Goal: Information Seeking & Learning: Learn about a topic

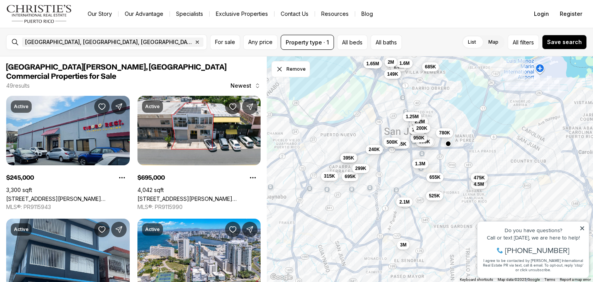
click at [478, 175] on span "475K" at bounding box center [479, 177] width 11 height 6
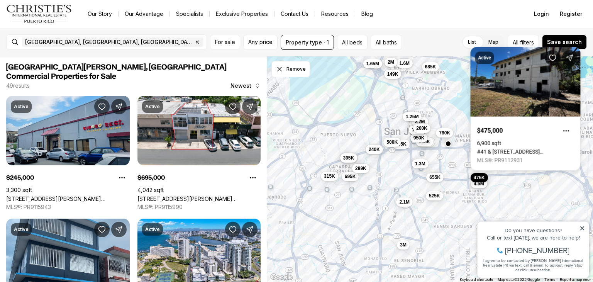
click at [477, 186] on span "4.5M" at bounding box center [479, 183] width 10 height 6
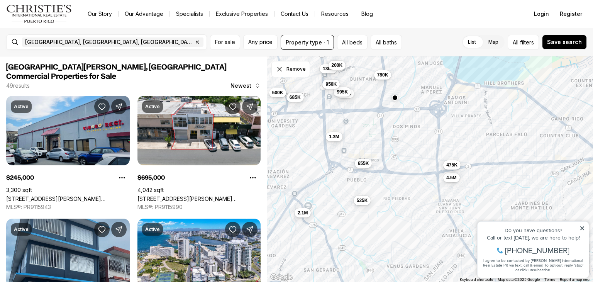
click at [457, 168] on button "475K" at bounding box center [451, 164] width 17 height 9
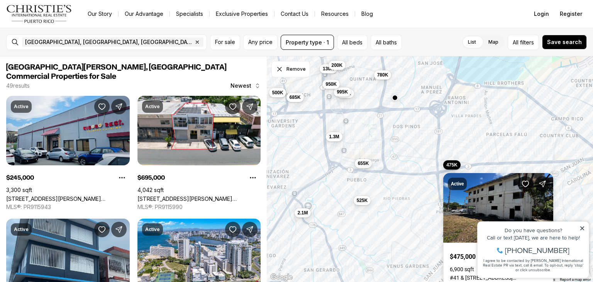
click at [519, 274] on link "#41 & [STREET_ADDRESS][PERSON_NAME]" at bounding box center [498, 277] width 97 height 6
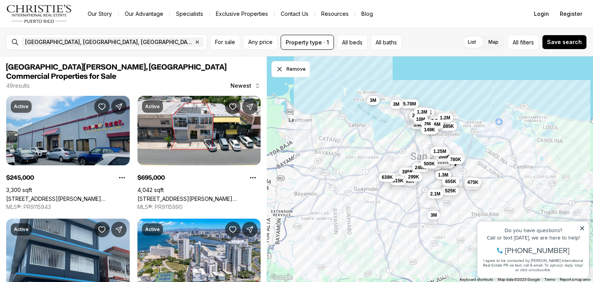
click at [504, 161] on div "245K 695K 685K 5.78M 175K 995K 1.65M 3.3M 1.3M 227K 2.2M 685K 1.6M 375K 395K 31…" at bounding box center [430, 169] width 326 height 226
click at [504, 156] on div "245K 695K 685K 5.78M 175K 995K 1.65M 3.3M 1.3M 227K 2.2M 685K 1.6M 375K 395K 31…" at bounding box center [430, 169] width 326 height 226
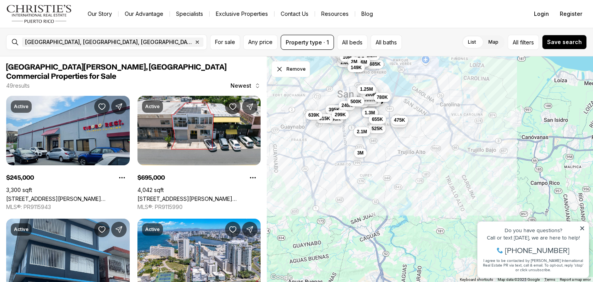
drag, startPoint x: 506, startPoint y: 176, endPoint x: 432, endPoint y: 116, distance: 95.7
click at [435, 116] on div "245K 695K 685K 5.78M 175K 995K 1.65M 3.3M 1.3M 227K 2.2M 685K 1.6M 375K 395K 31…" at bounding box center [430, 169] width 326 height 226
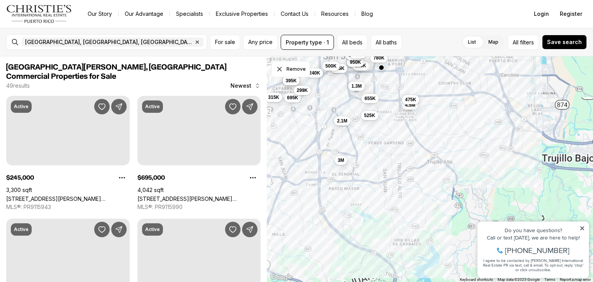
drag, startPoint x: 421, startPoint y: 140, endPoint x: 395, endPoint y: 146, distance: 26.8
click at [393, 158] on div "695K 685K 175K 995K 227K 2.2M 685K 1.6M 375K 395K 315K 950K 240K 525K 4.5M 475K…" at bounding box center [430, 169] width 326 height 226
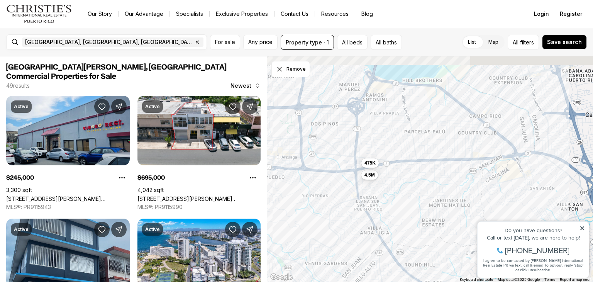
drag, startPoint x: 377, startPoint y: 133, endPoint x: 446, endPoint y: 200, distance: 96.1
click at [448, 200] on div "4.5M 475K" at bounding box center [430, 169] width 326 height 226
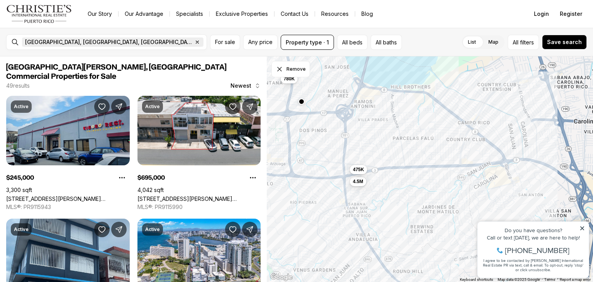
click at [194, 40] on icon "button" at bounding box center [197, 42] width 6 height 6
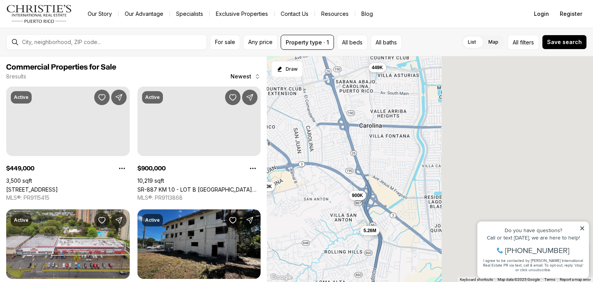
drag, startPoint x: 497, startPoint y: 125, endPoint x: 281, endPoint y: 130, distance: 216.2
click at [281, 130] on div "4.5M 475K 780K 12.9M 449K 900K 100K 5.26M" at bounding box center [430, 169] width 326 height 226
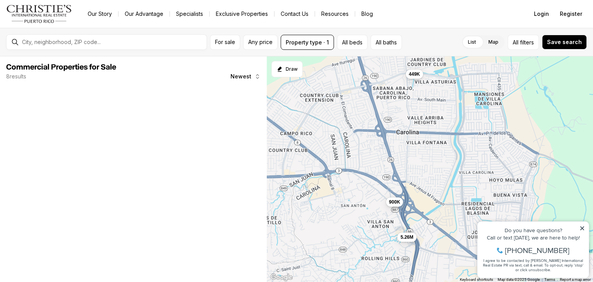
drag, startPoint x: 281, startPoint y: 130, endPoint x: 320, endPoint y: 137, distance: 40.1
click at [320, 136] on div "449K 900K 5.26M" at bounding box center [430, 169] width 326 height 226
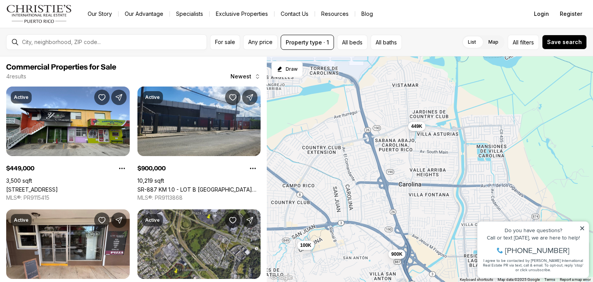
drag, startPoint x: 405, startPoint y: 160, endPoint x: 405, endPoint y: 178, distance: 17.8
click at [405, 178] on div "449K 900K 5.26M 100K" at bounding box center [430, 169] width 326 height 226
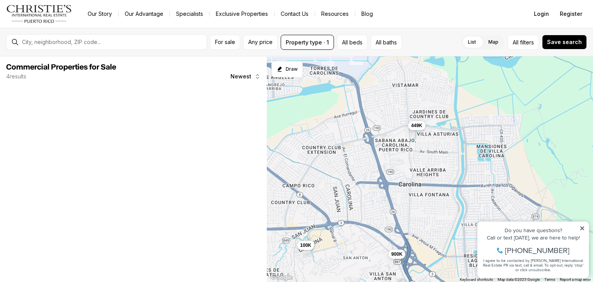
click at [420, 123] on span "449K" at bounding box center [416, 125] width 11 height 6
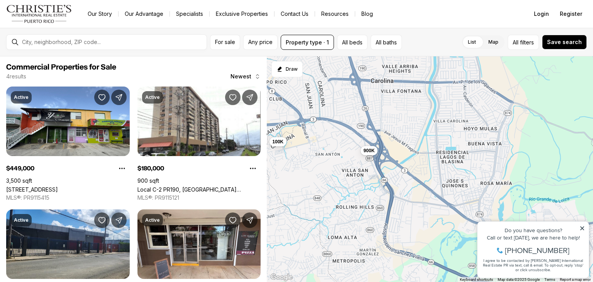
drag, startPoint x: 388, startPoint y: 151, endPoint x: 364, endPoint y: 55, distance: 99.3
click at [364, 55] on div "For sale Any price Property type · 1 All beds All baths List Map List Map All f…" at bounding box center [296, 155] width 593 height 254
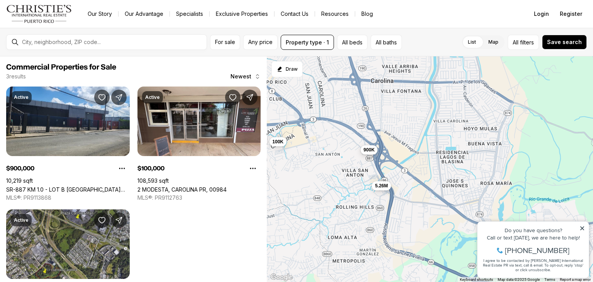
click at [368, 148] on span "900K" at bounding box center [368, 149] width 11 height 6
